Goal: Transaction & Acquisition: Purchase product/service

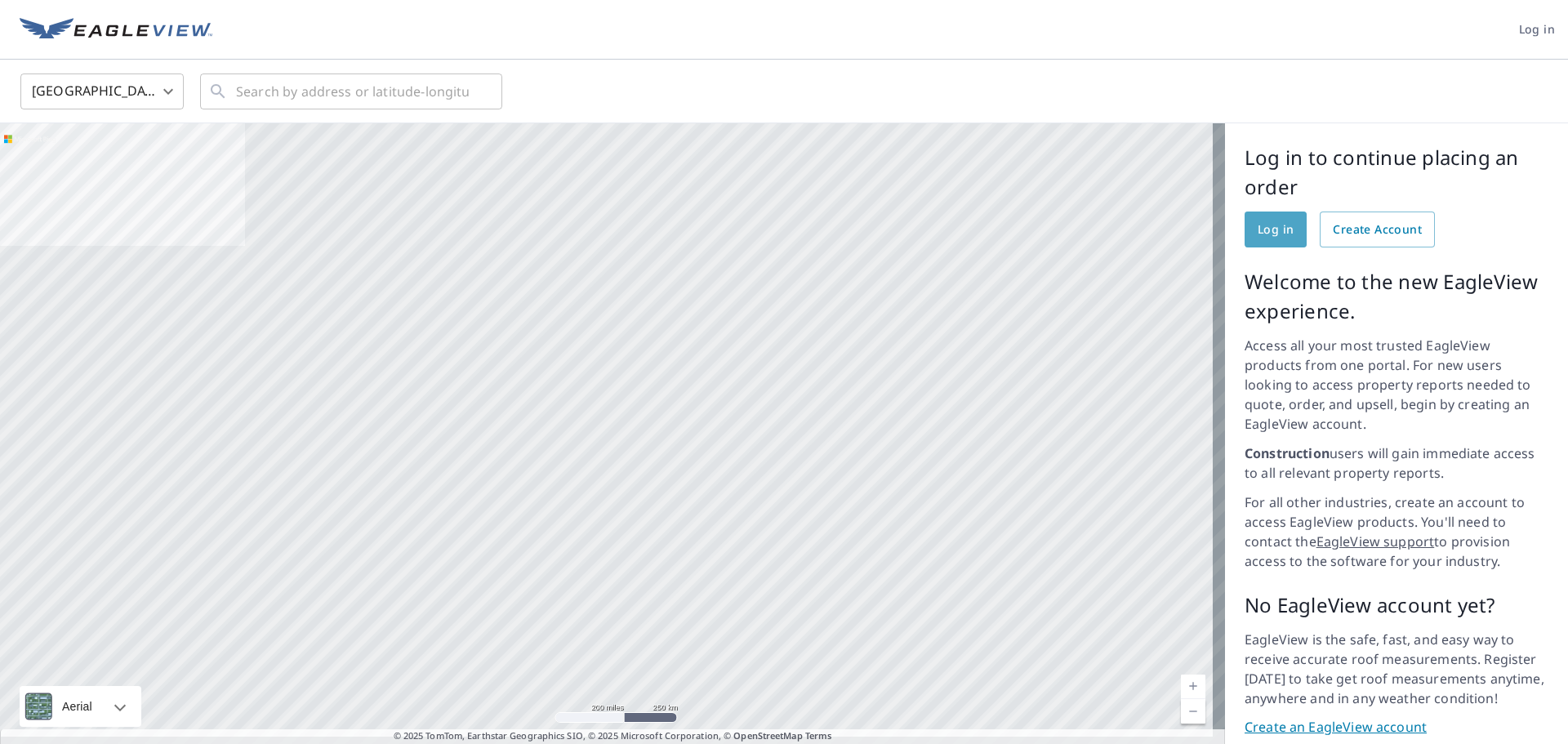
click at [1258, 225] on span "Log in" at bounding box center [1275, 230] width 36 height 20
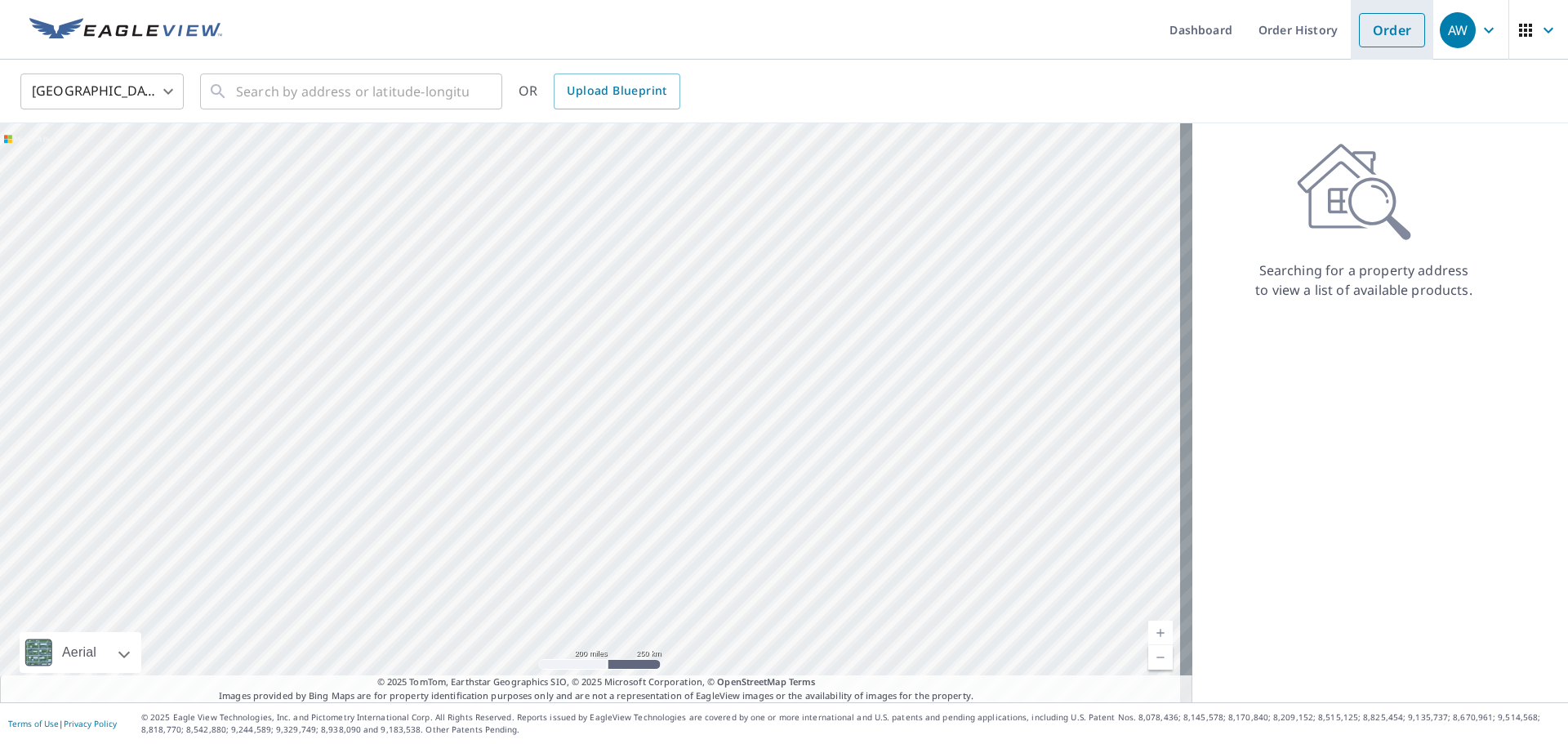
click at [1366, 56] on li "Order" at bounding box center [1392, 29] width 82 height 60
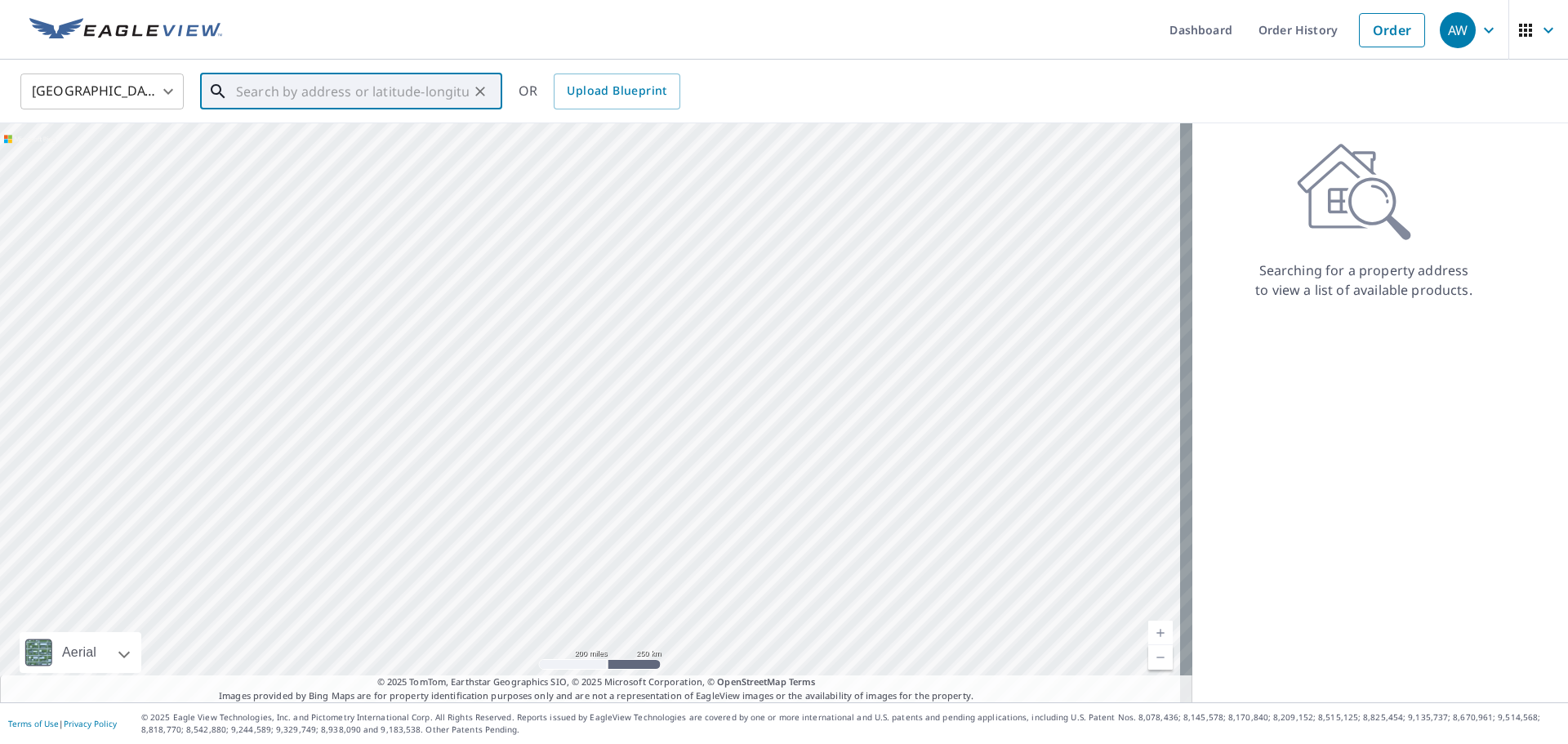
click at [329, 85] on input "text" at bounding box center [352, 91] width 233 height 46
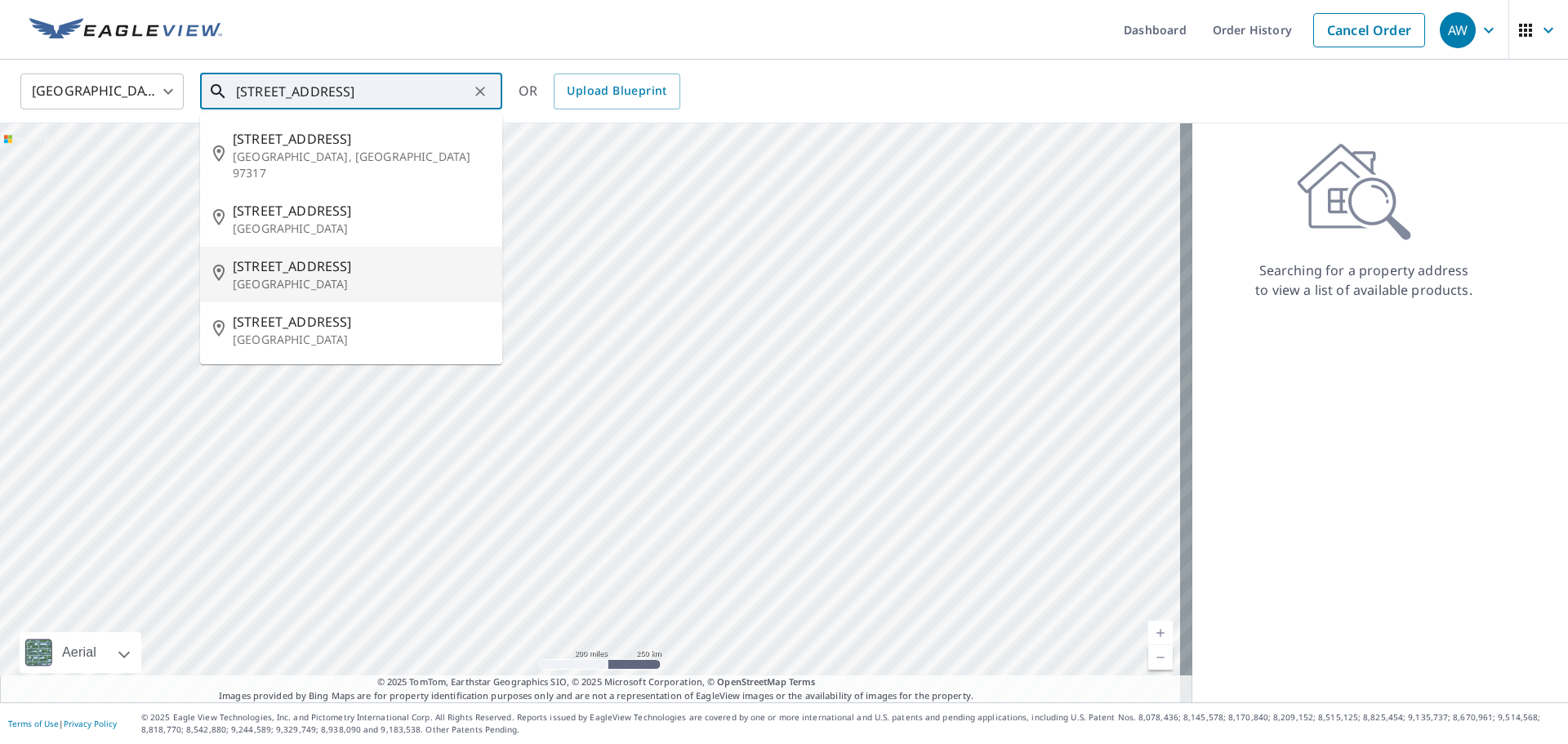
click at [319, 257] on span "[STREET_ADDRESS]" at bounding box center [361, 266] width 257 height 19
type input "[STREET_ADDRESS]"
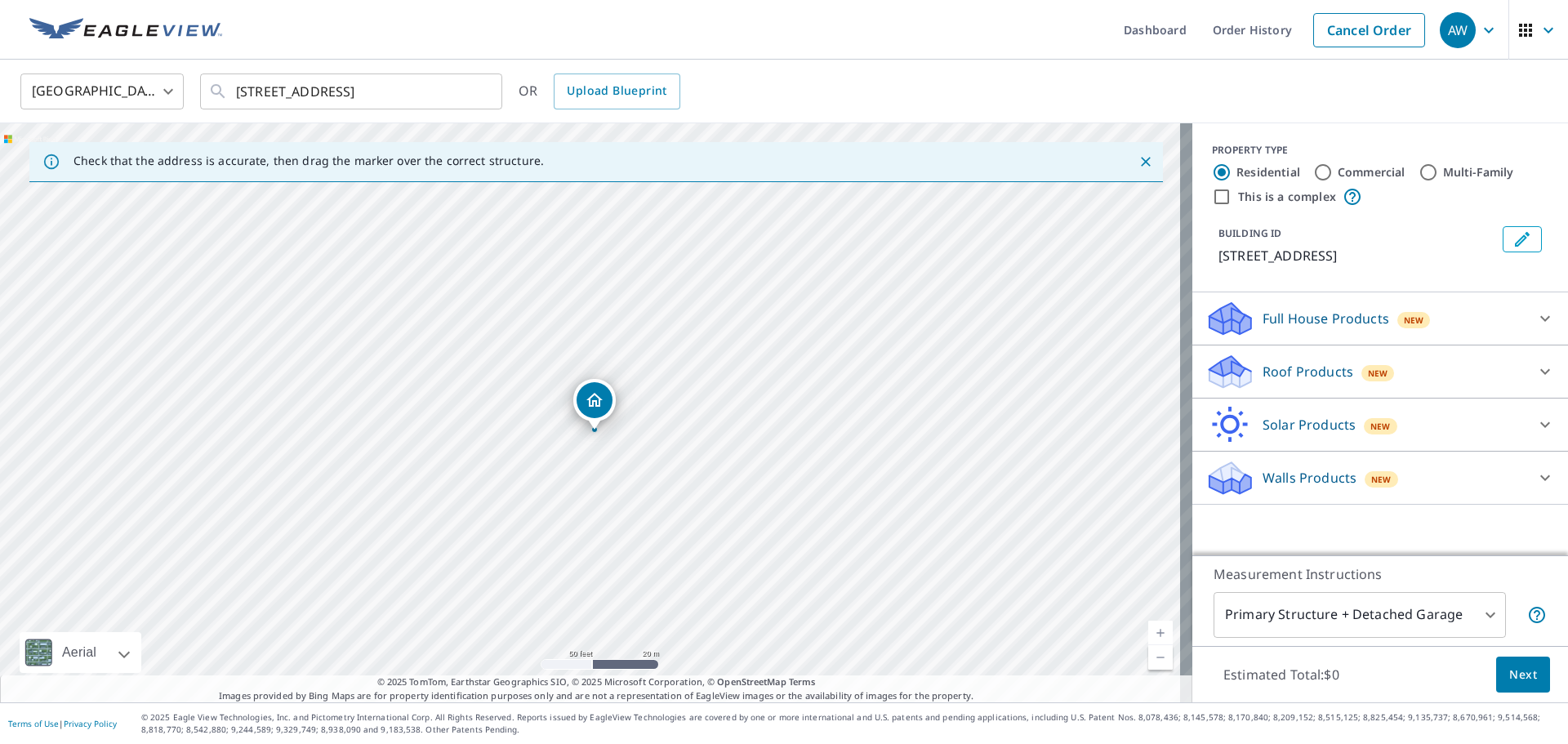
click at [1535, 369] on icon at bounding box center [1545, 371] width 19 height 19
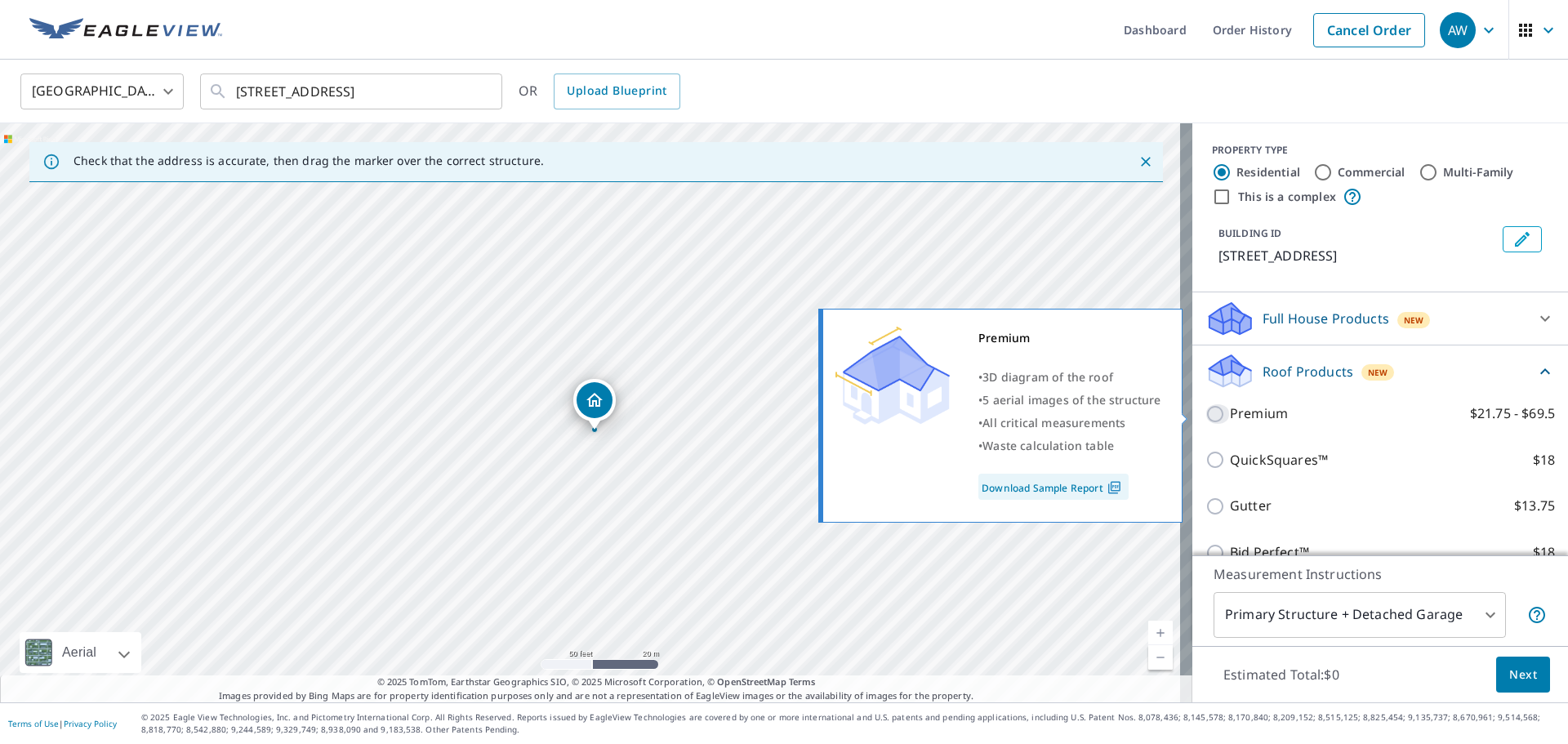
click at [1205, 414] on input "Premium $21.75 - $69.5" at bounding box center [1217, 414] width 24 height 19
checkbox input "true"
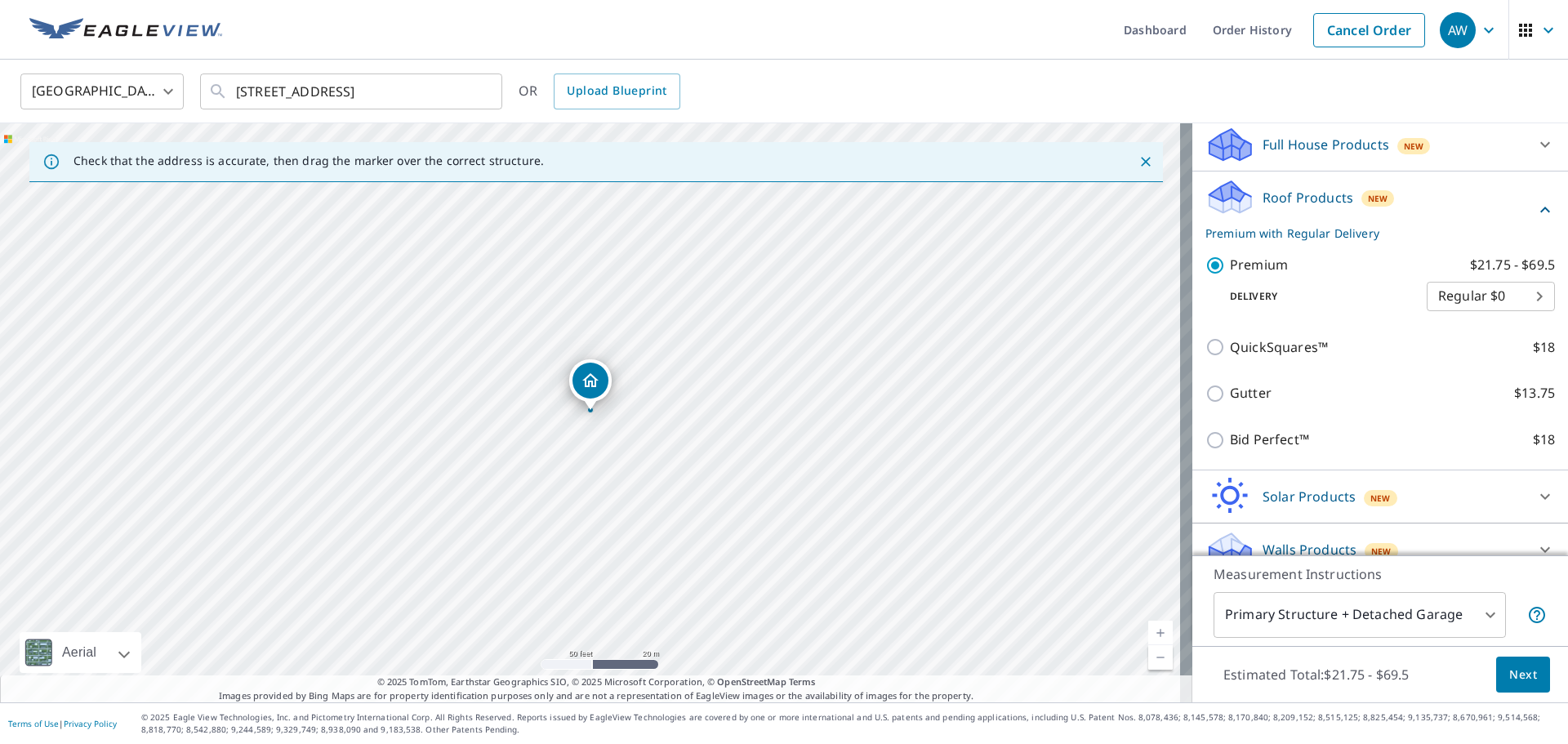
scroll to position [195, 0]
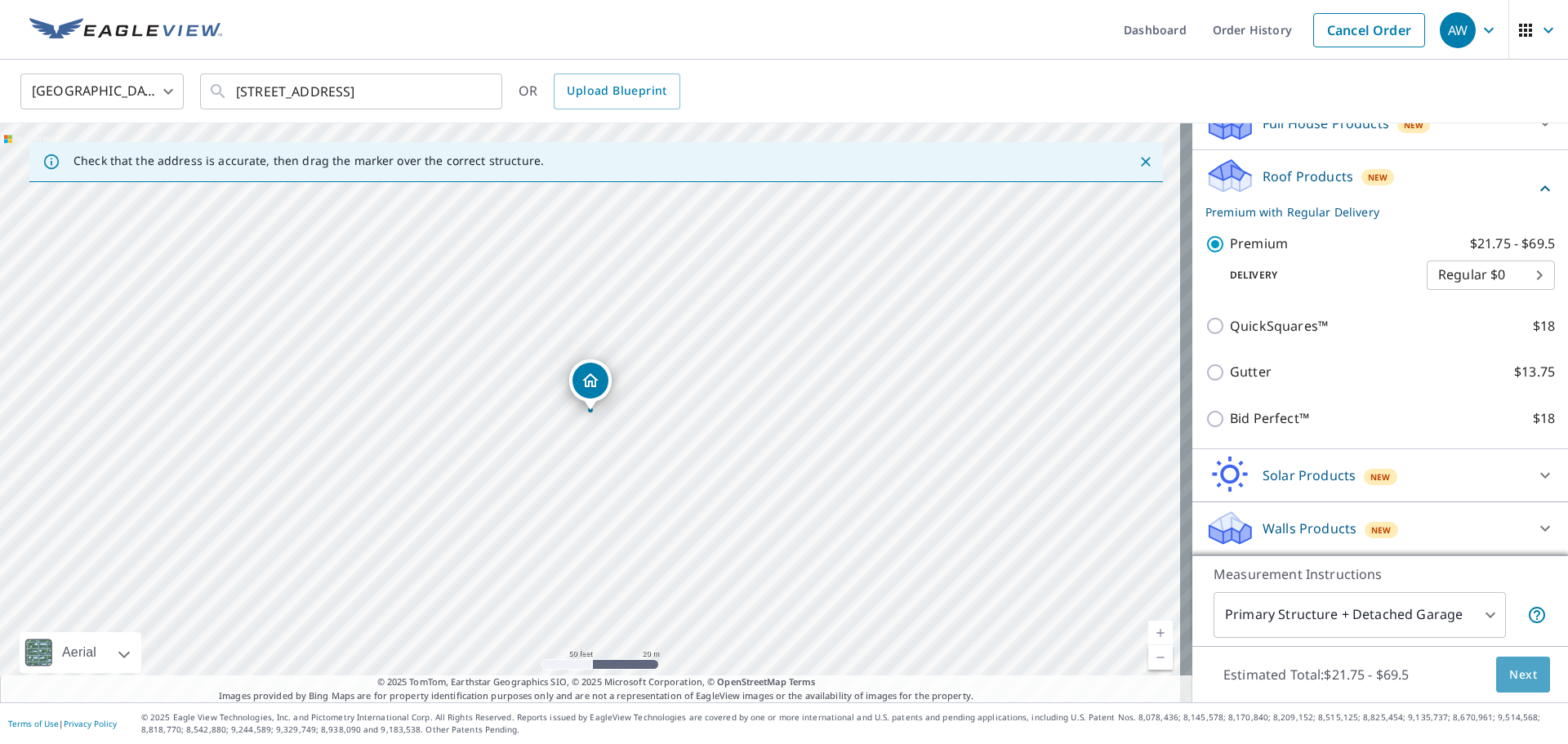
click at [1512, 678] on span "Next" at bounding box center [1523, 675] width 28 height 20
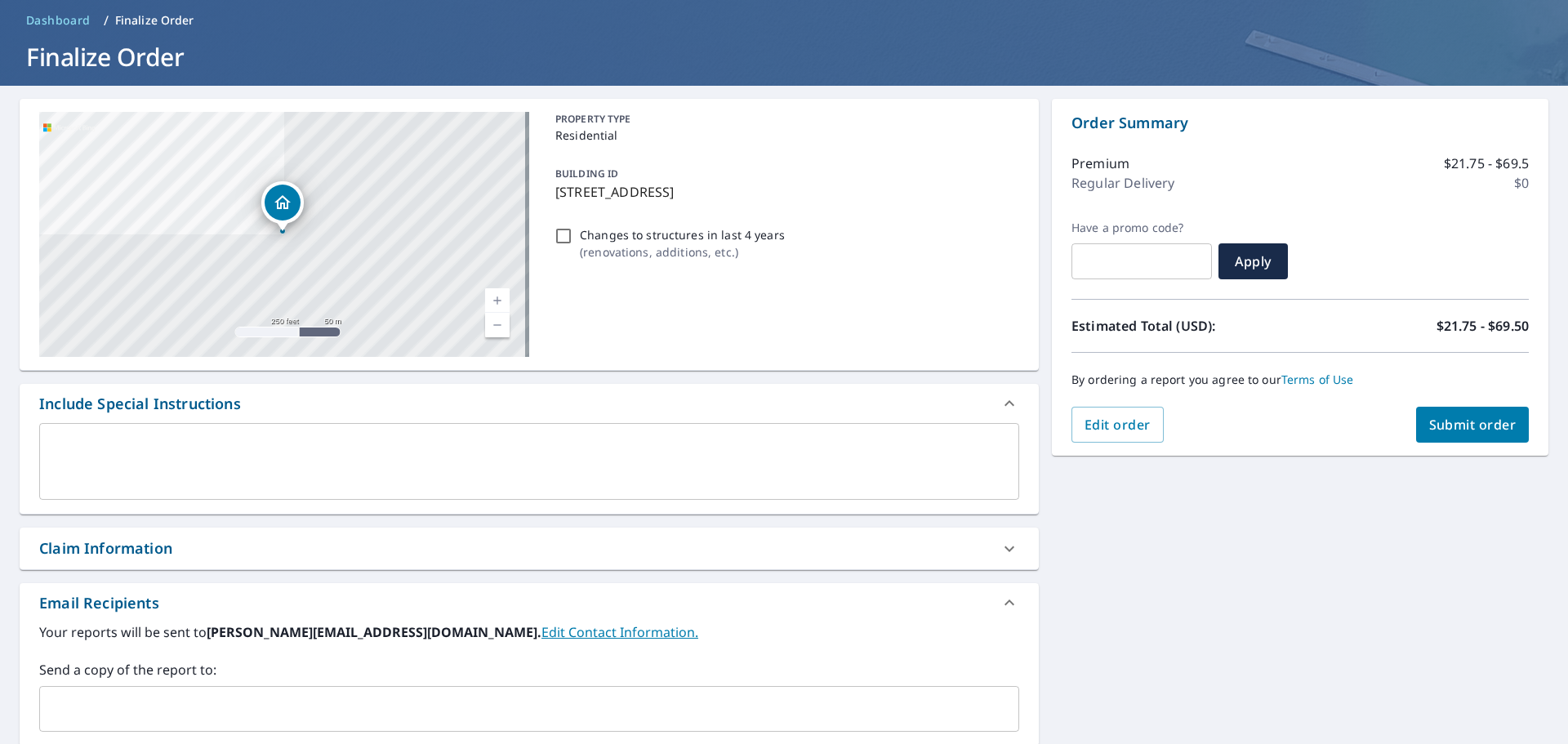
scroll to position [284, 0]
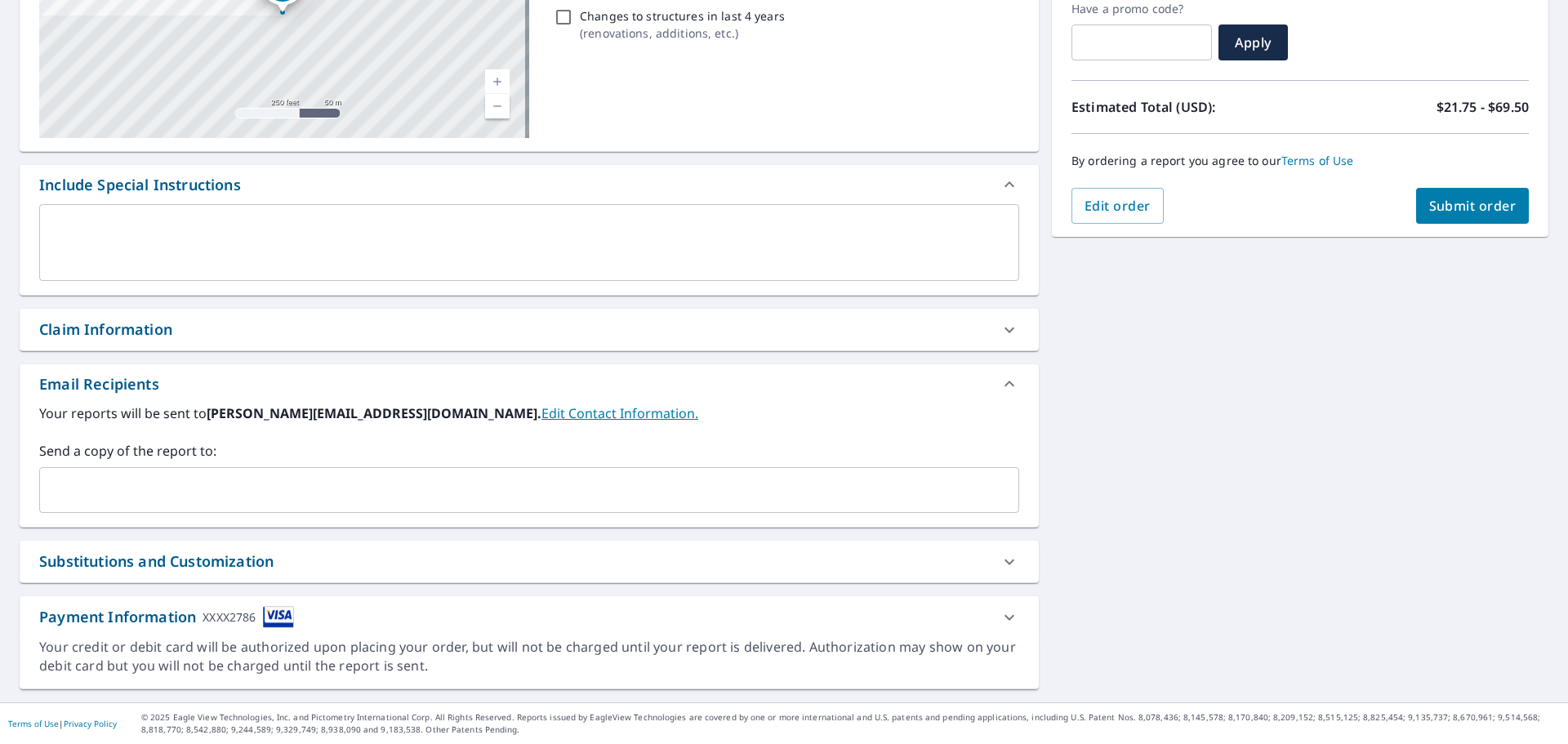
click at [329, 486] on input "text" at bounding box center [517, 490] width 941 height 31
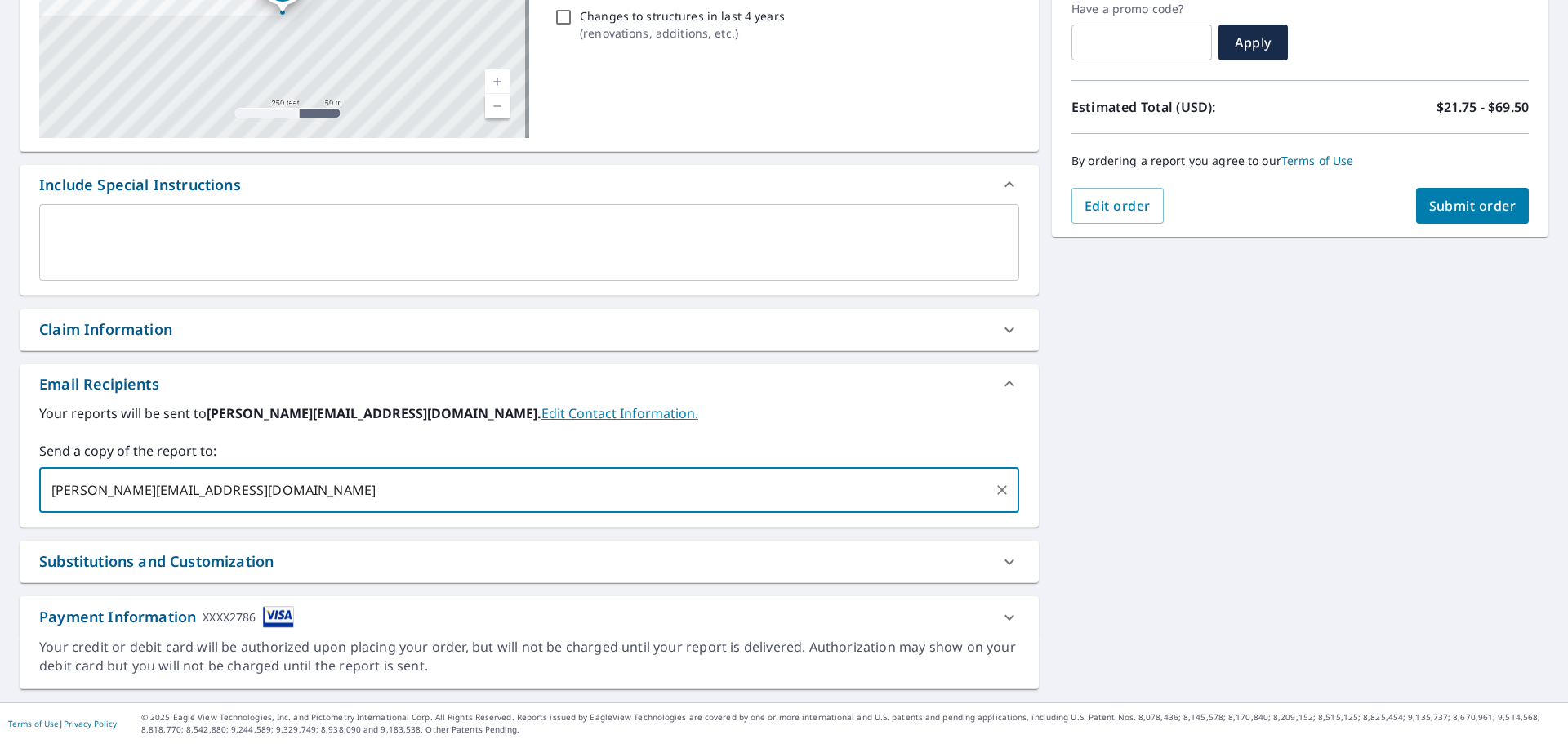
click at [362, 476] on input "[PERSON_NAME][EMAIL_ADDRESS][DOMAIN_NAME]" at bounding box center [517, 490] width 941 height 31
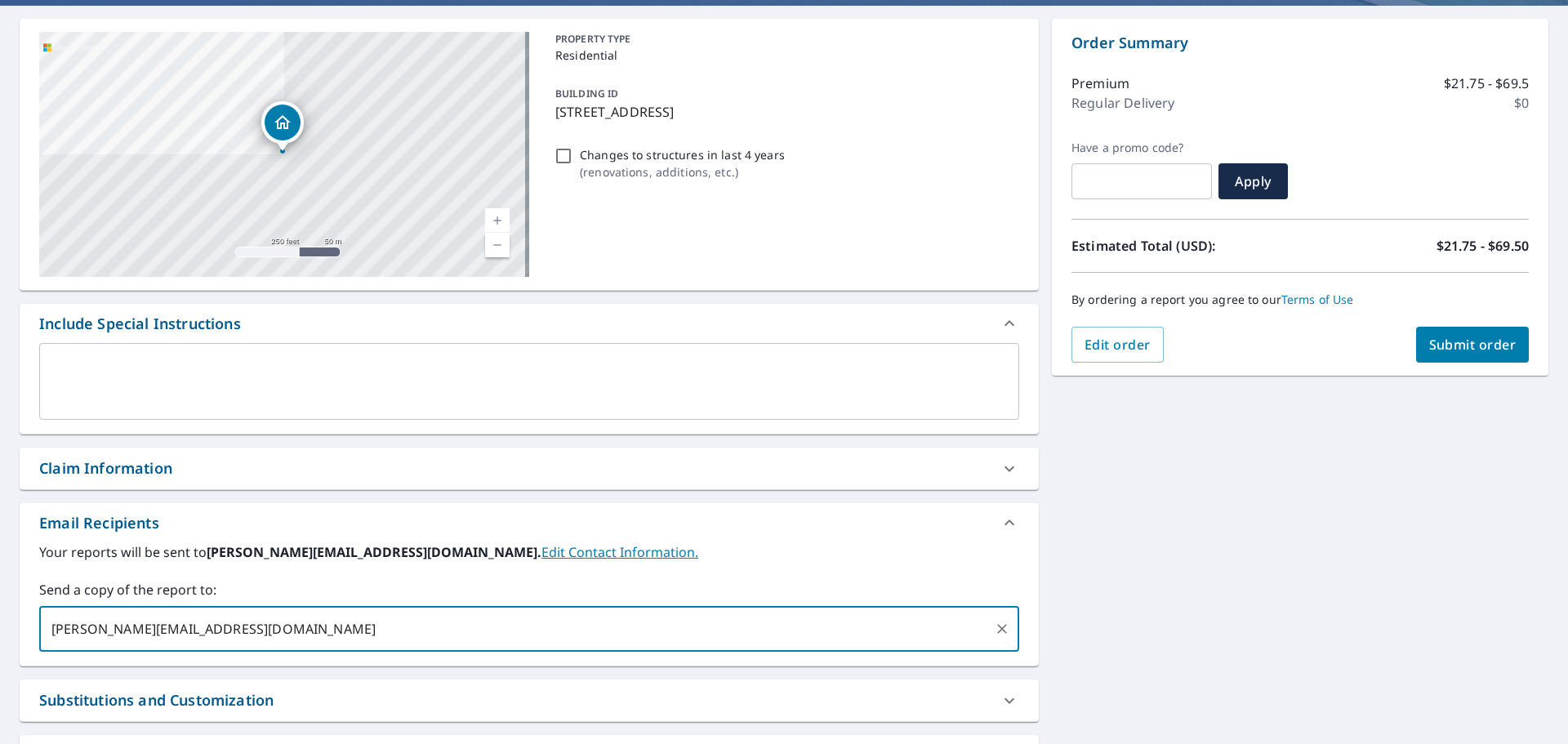
scroll to position [245, 0]
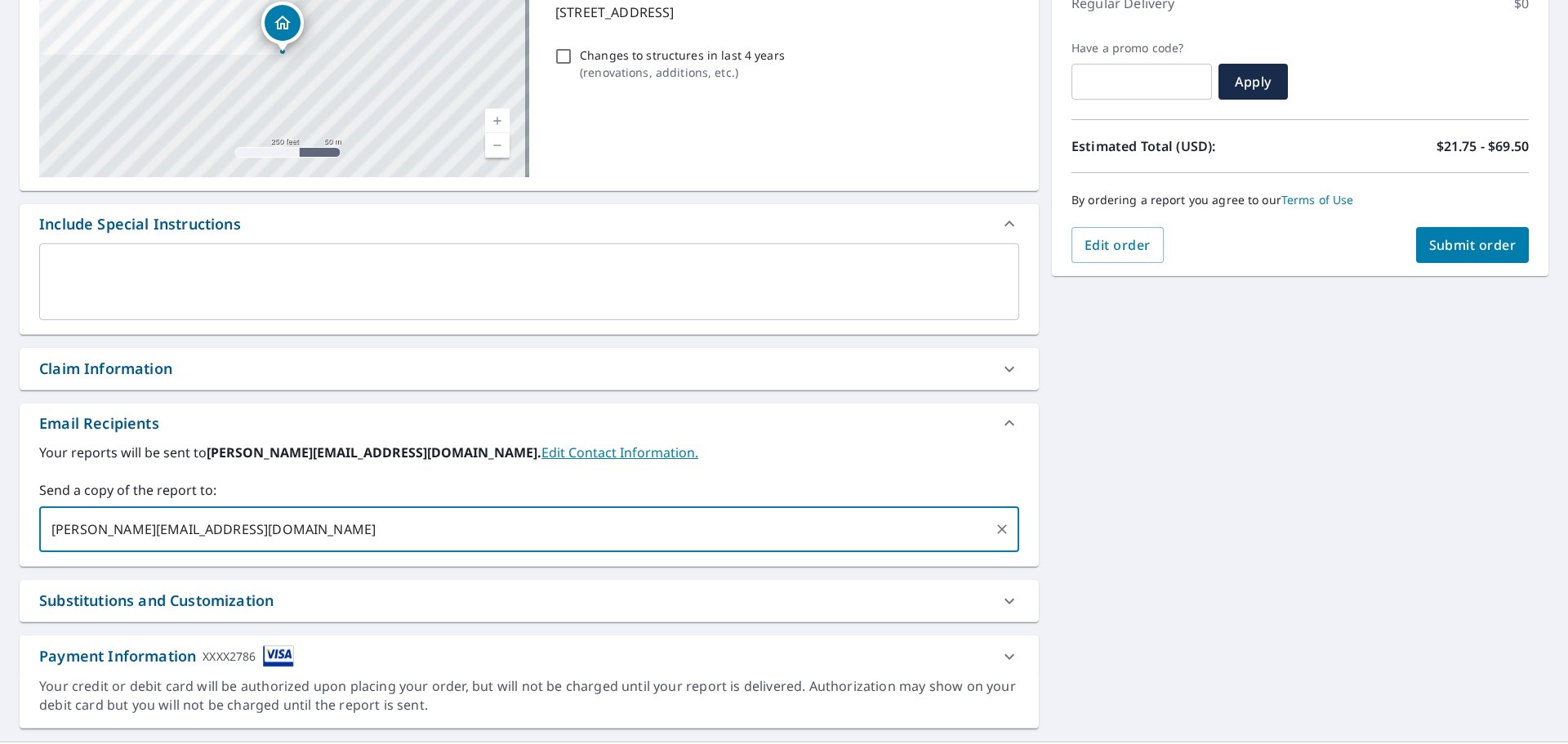
type input "[PERSON_NAME][EMAIL_ADDRESS][DOMAIN_NAME]"
click at [1451, 253] on button "Submit order" at bounding box center [1472, 245] width 113 height 36
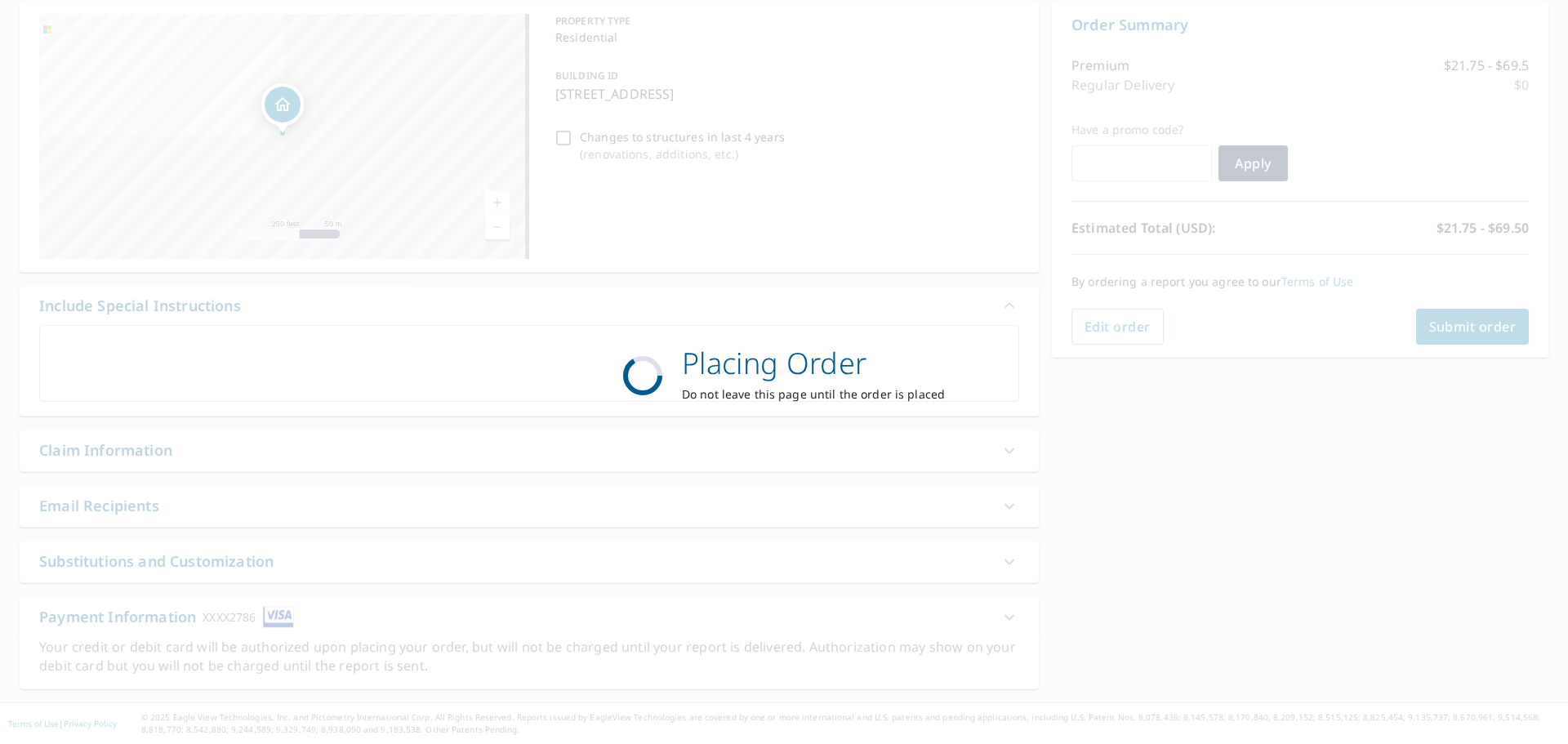
scroll to position [164, 0]
